Goal: Register for event/course

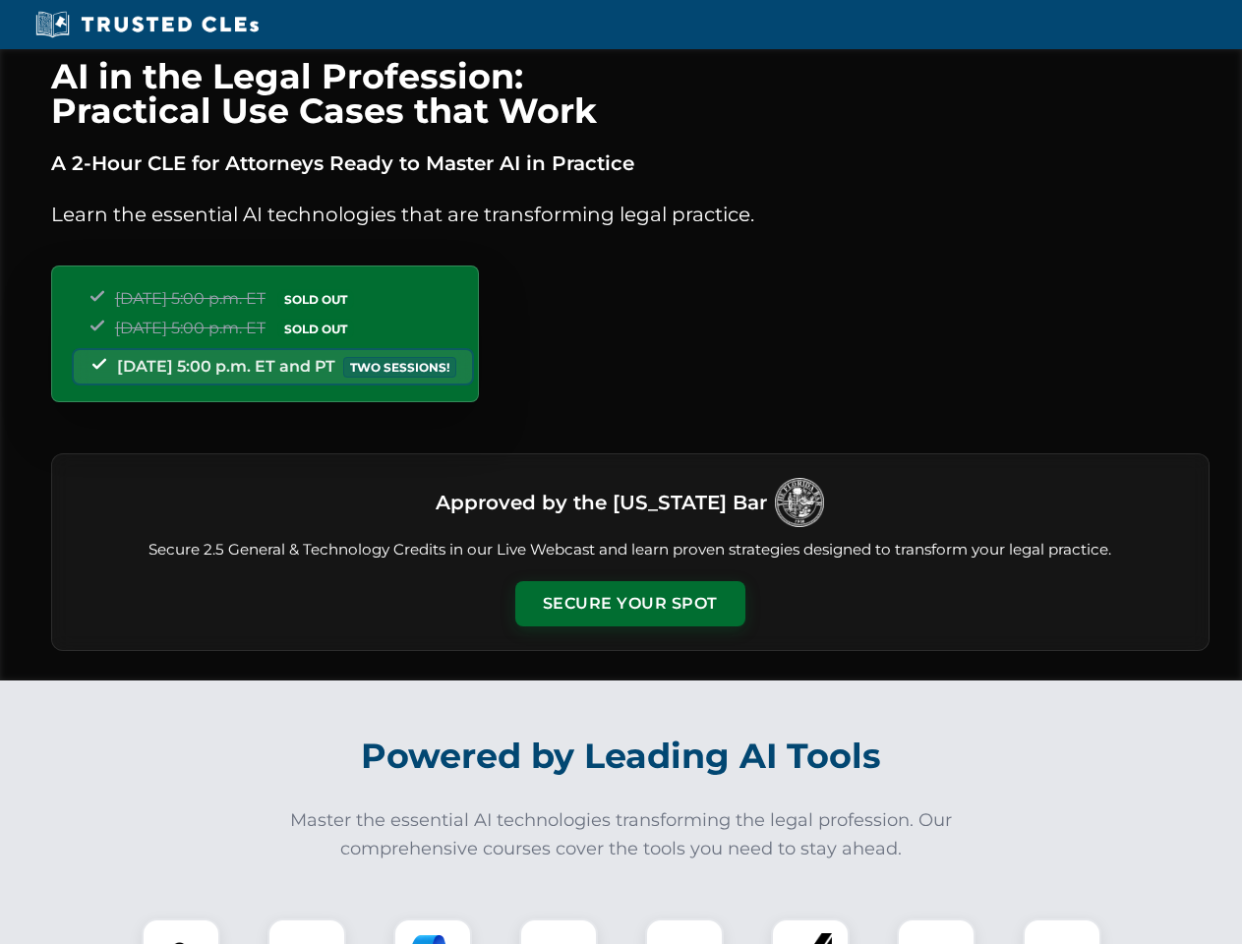
click at [630, 604] on button "Secure Your Spot" at bounding box center [630, 603] width 230 height 45
click at [181, 932] on img at bounding box center [180, 958] width 57 height 57
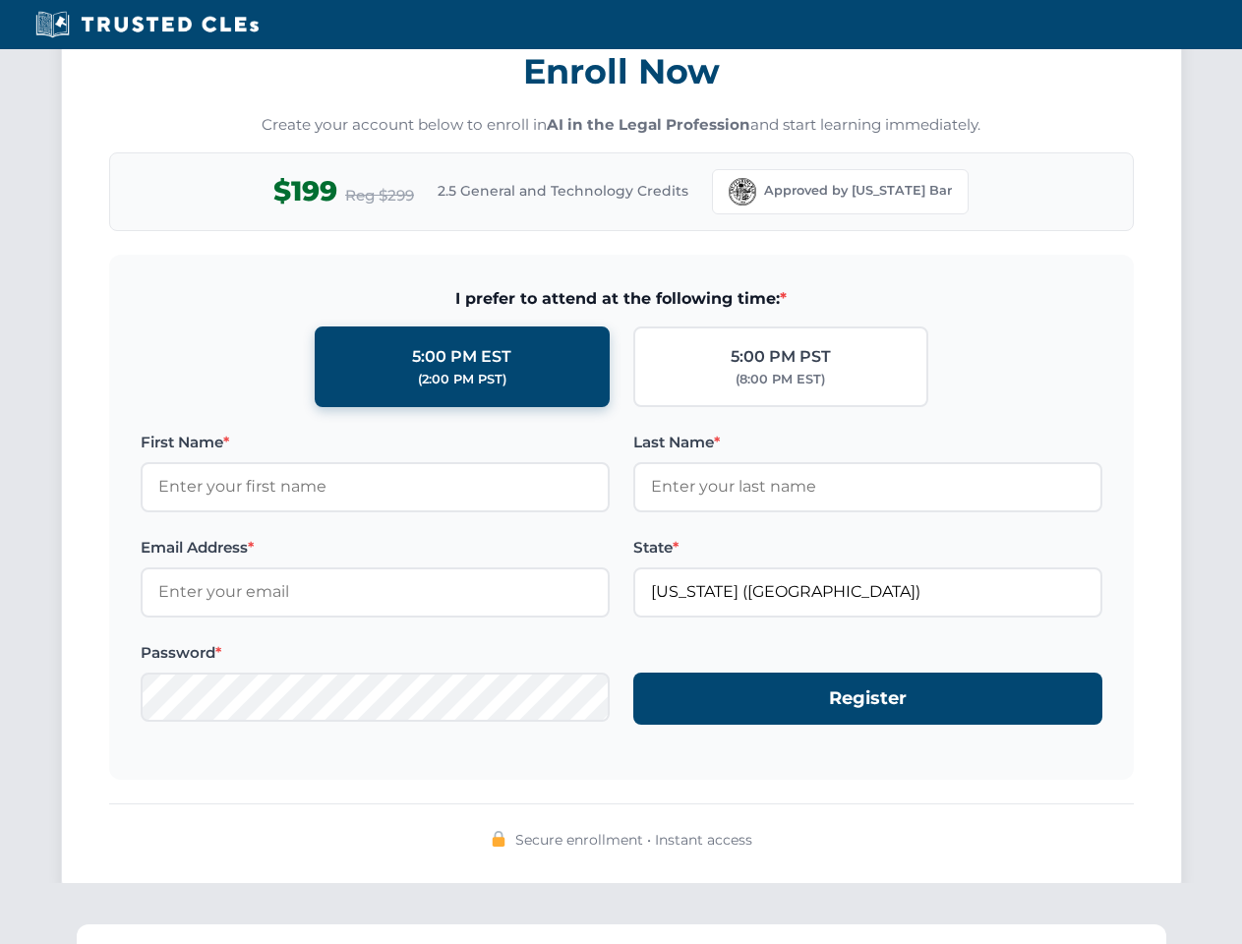
scroll to position [1931, 0]
